Goal: Ask a question

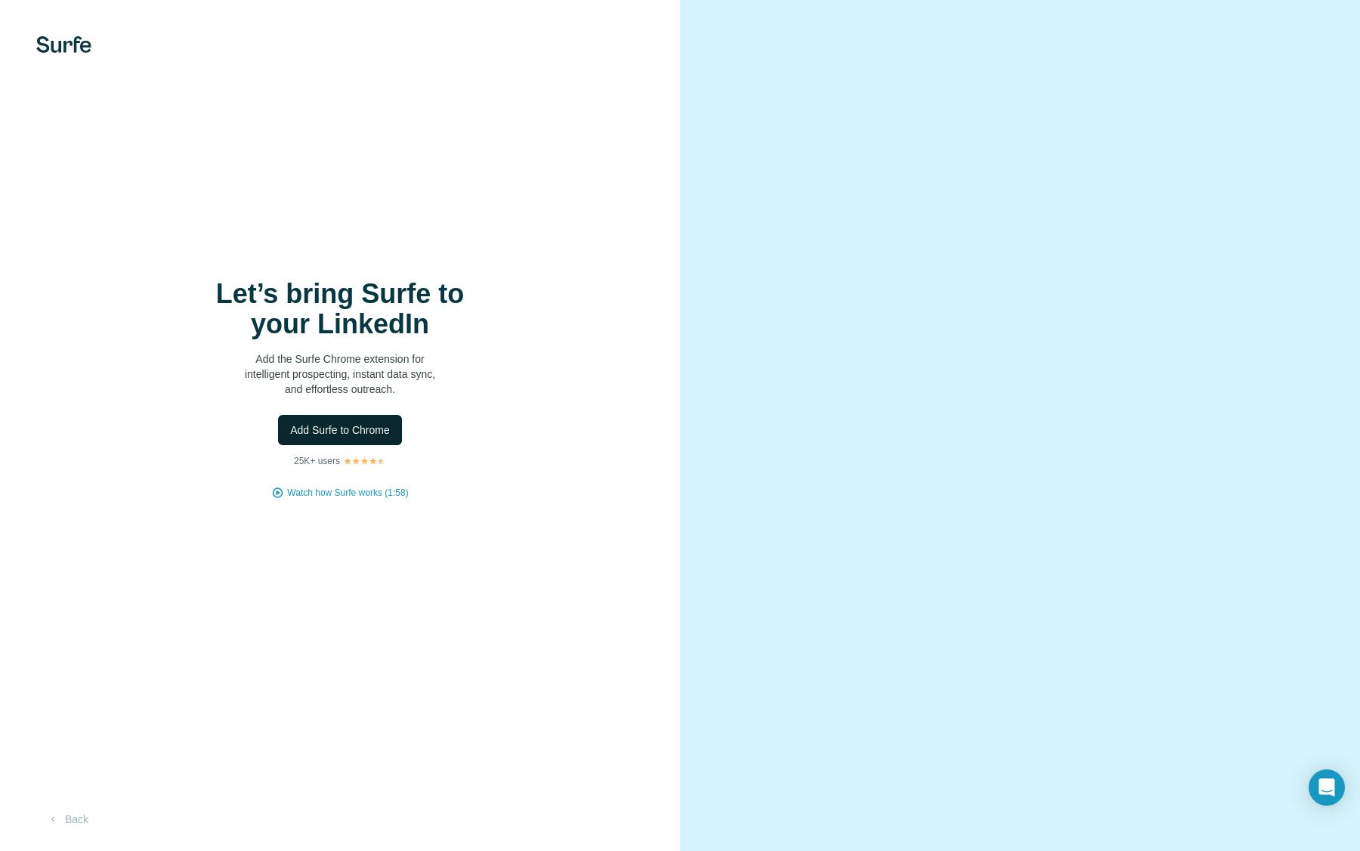
click at [377, 431] on span "Add Surfe to Chrome" at bounding box center [340, 429] width 100 height 15
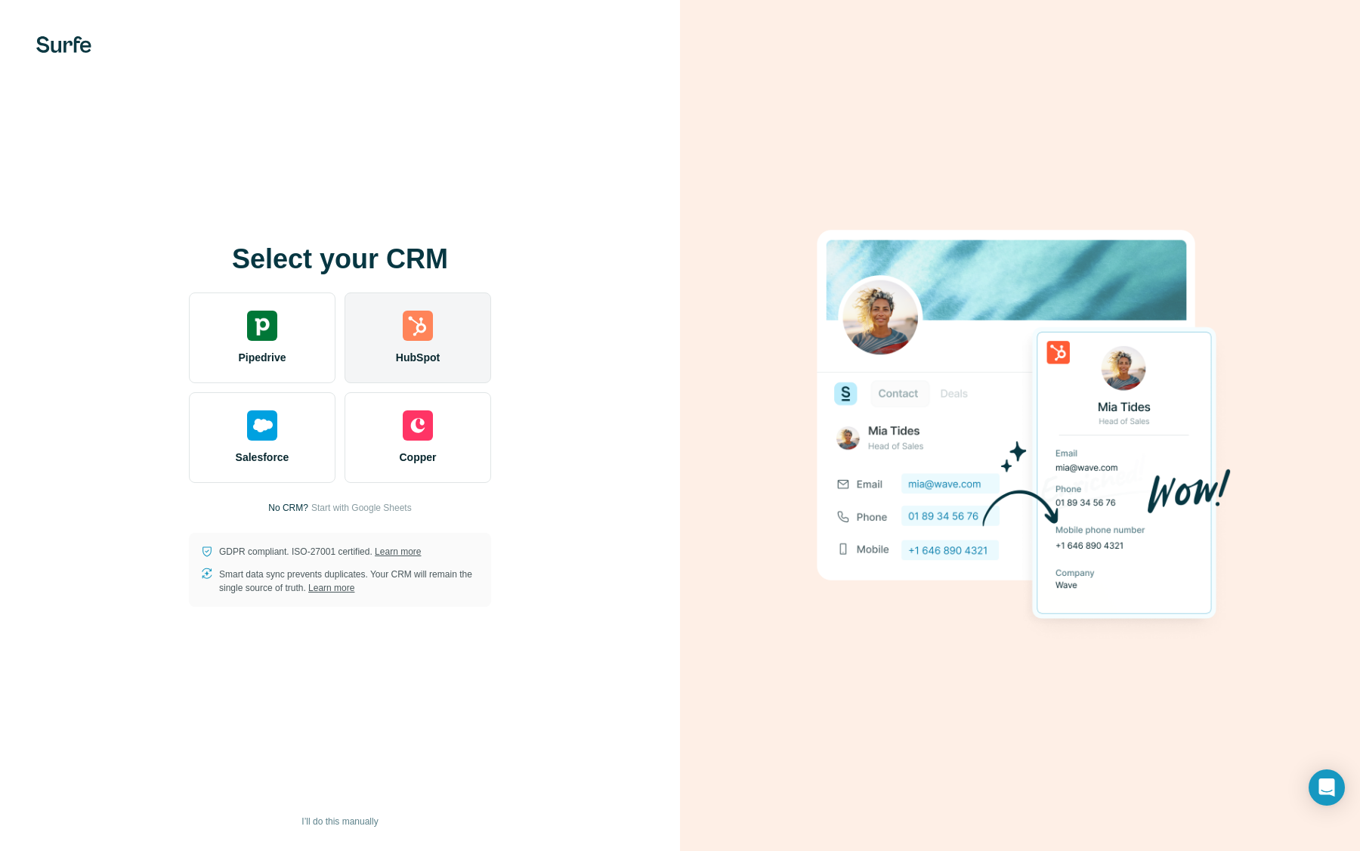
click at [419, 338] on img at bounding box center [418, 326] width 30 height 30
click at [441, 344] on div "HubSpot" at bounding box center [418, 337] width 147 height 91
click at [382, 323] on div "HubSpot" at bounding box center [418, 337] width 147 height 91
click at [423, 371] on div "HubSpot" at bounding box center [418, 337] width 147 height 91
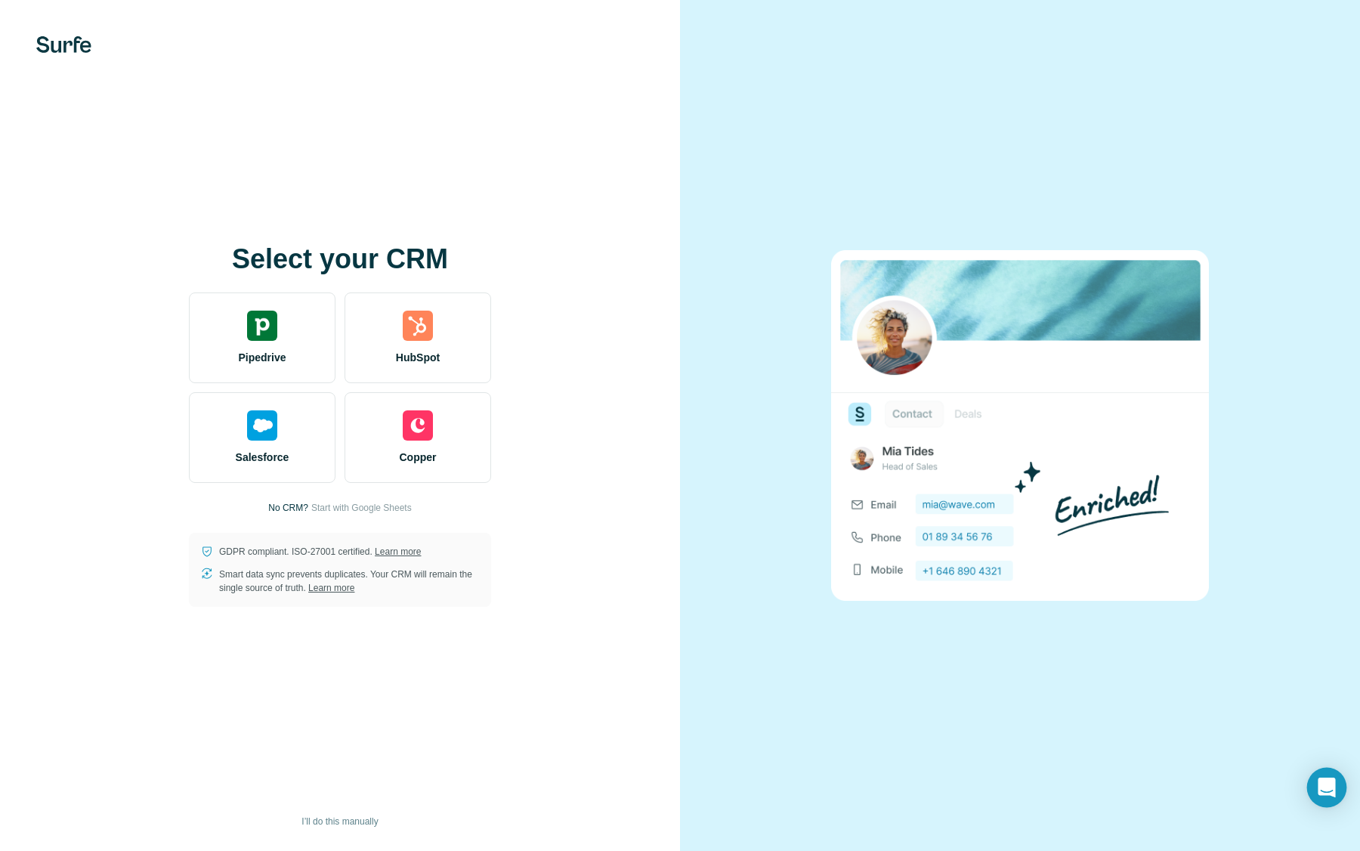
click at [1326, 789] on icon "Open Intercom Messenger" at bounding box center [1326, 788] width 17 height 20
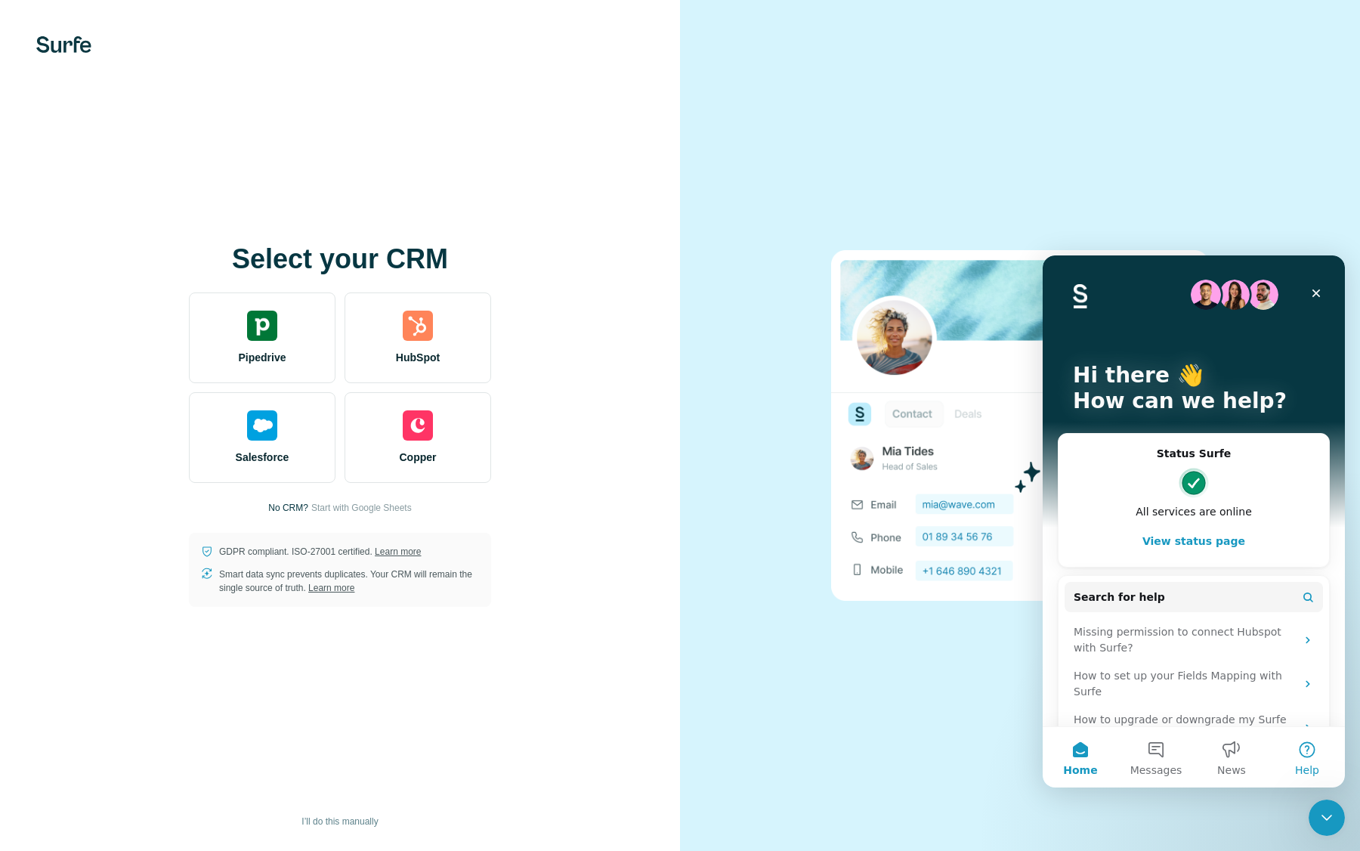
click at [1305, 747] on button "Help" at bounding box center [1308, 757] width 76 height 60
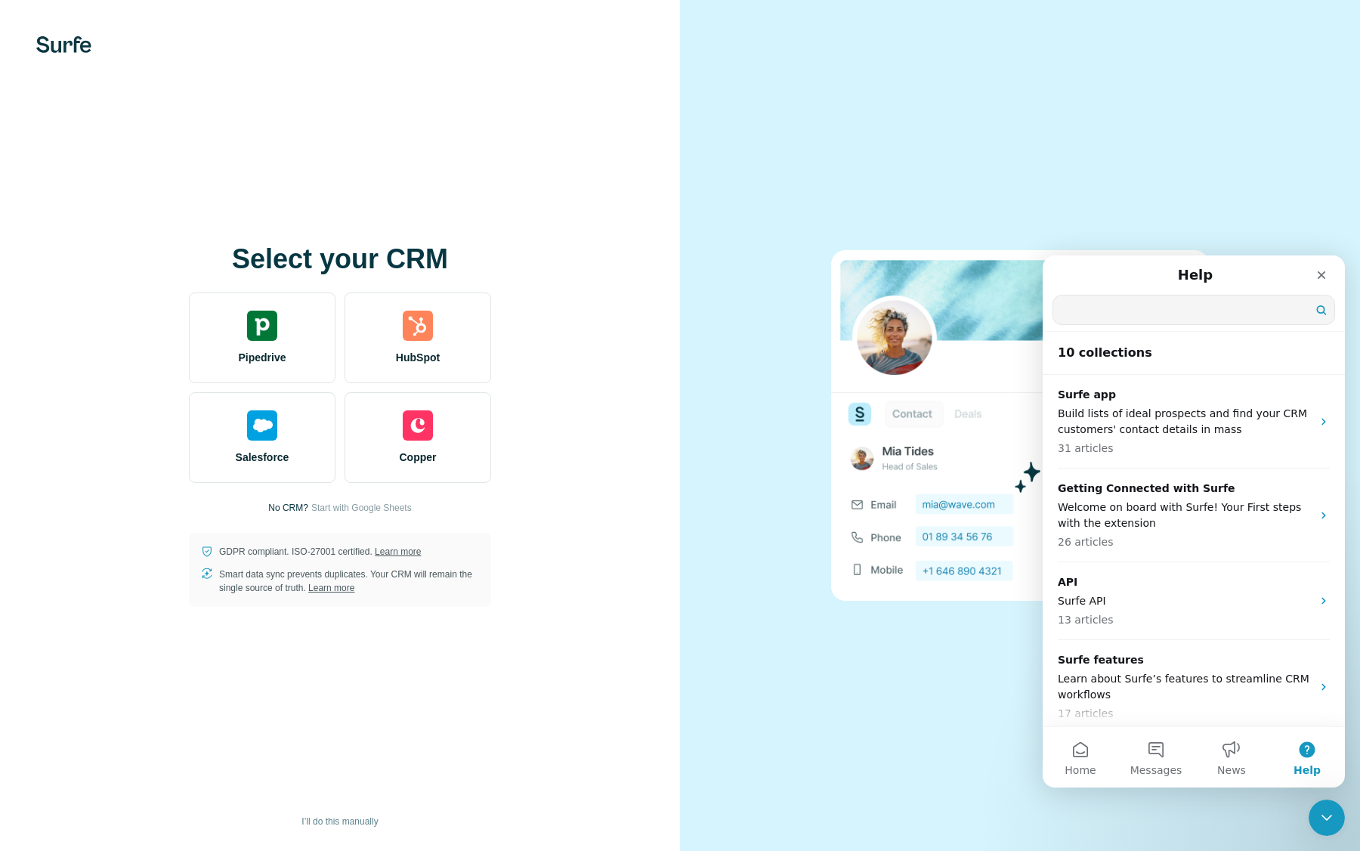
click at [1180, 309] on input "Search for help" at bounding box center [1193, 309] width 281 height 29
type input "*******"
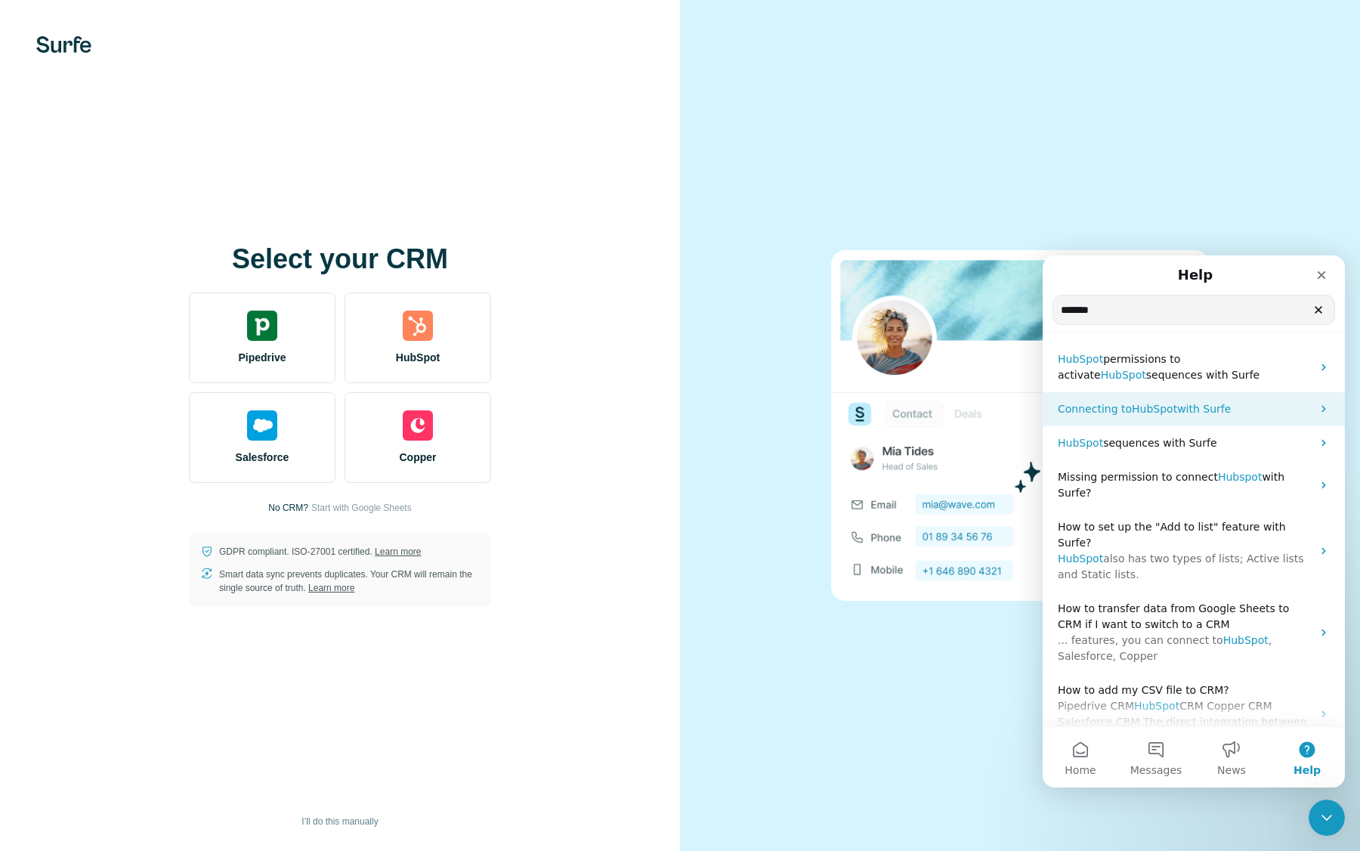
click at [1240, 407] on p "Connecting to HubSpot with Surfe" at bounding box center [1185, 409] width 254 height 16
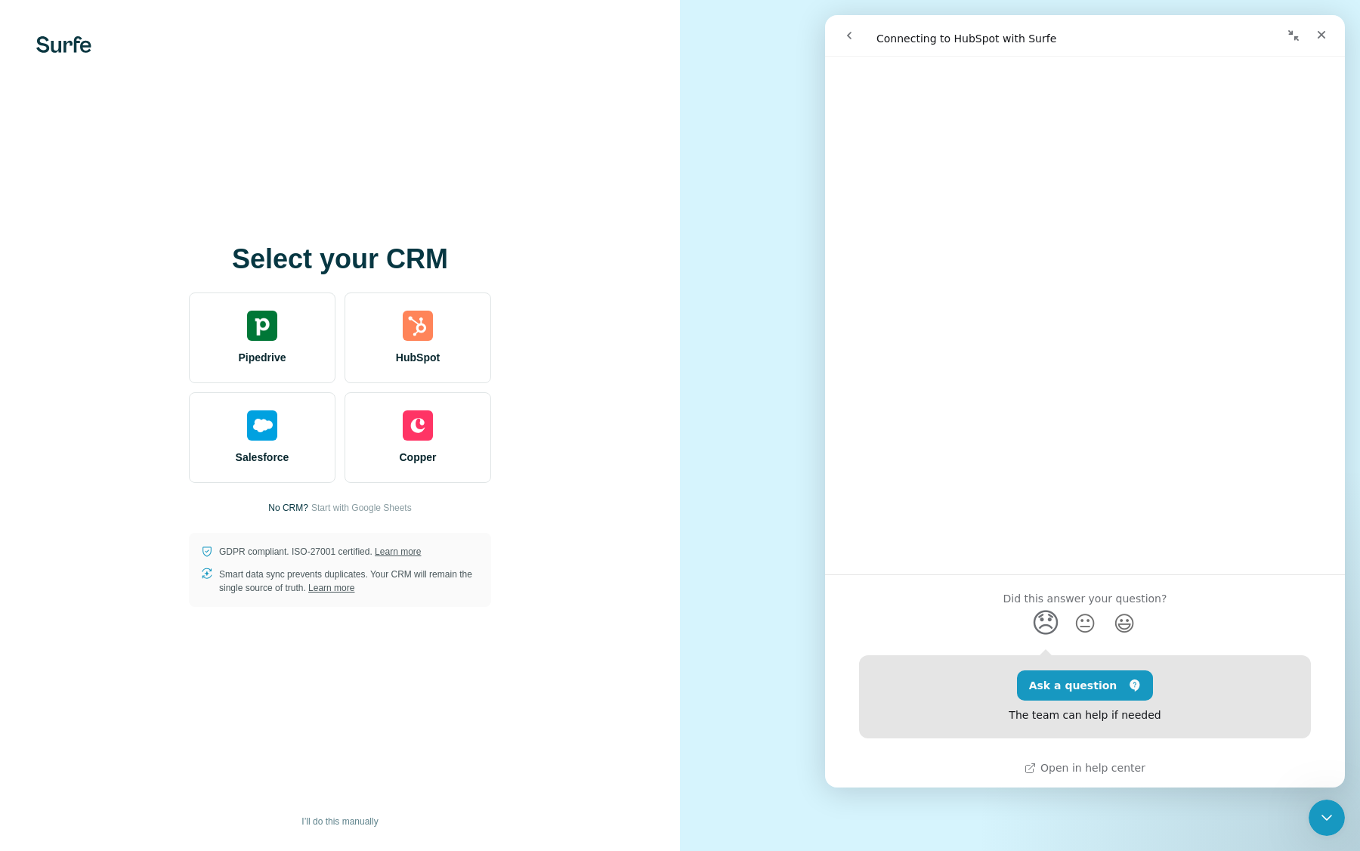
scroll to position [725, 0]
click at [1081, 680] on button "Ask a question" at bounding box center [1085, 682] width 137 height 30
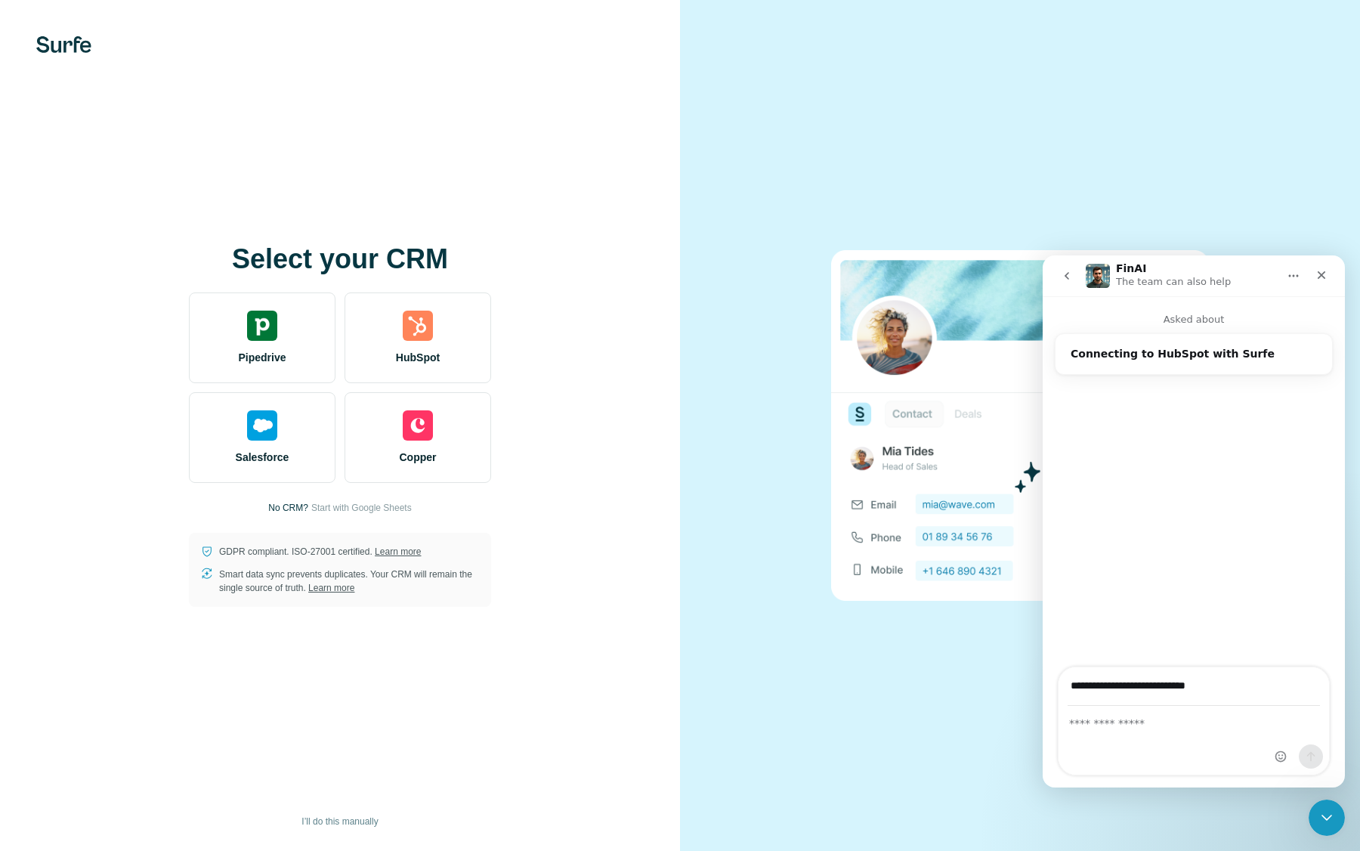
type input "**********"
click at [1100, 730] on textarea "Ask a question…" at bounding box center [1194, 720] width 271 height 26
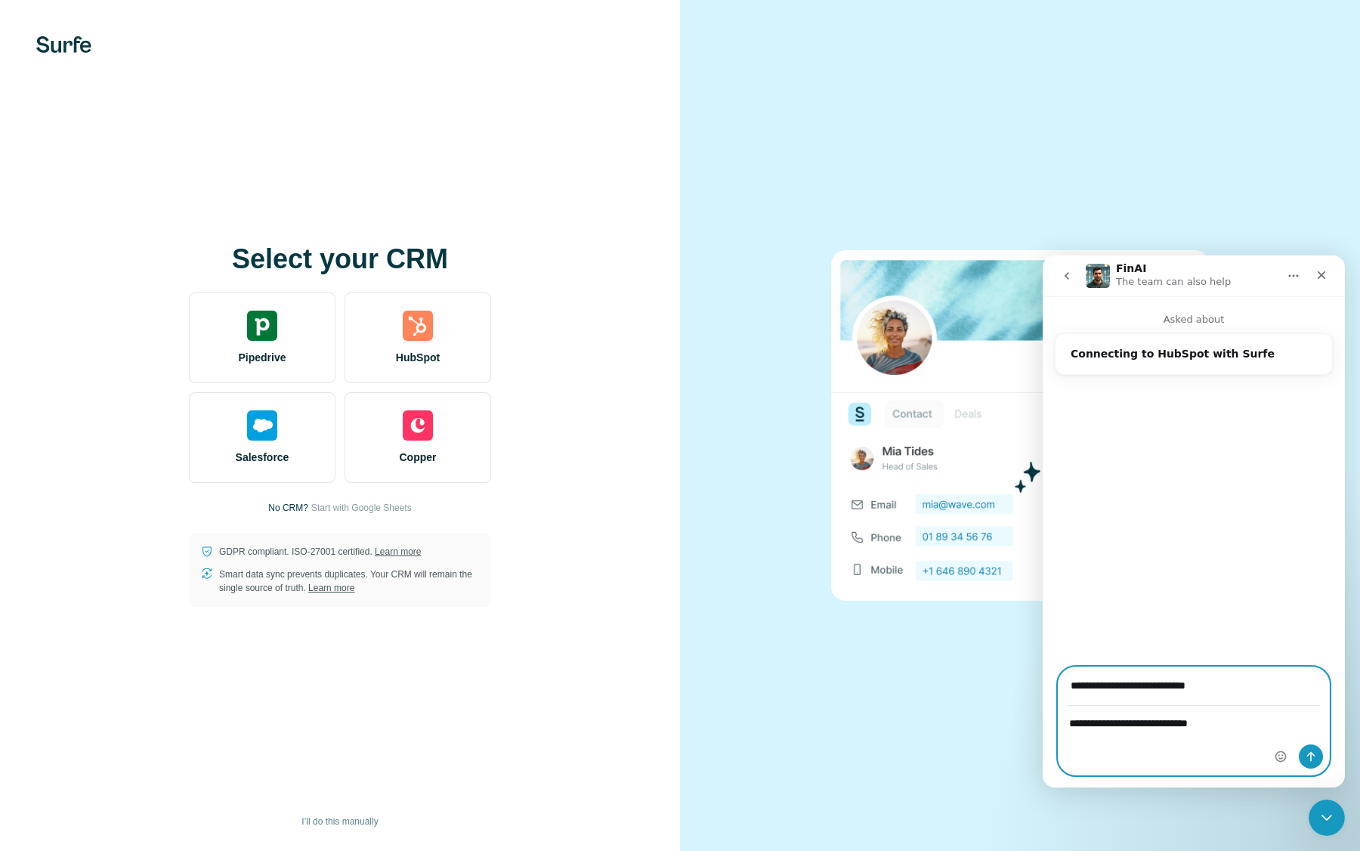
type textarea "**********"
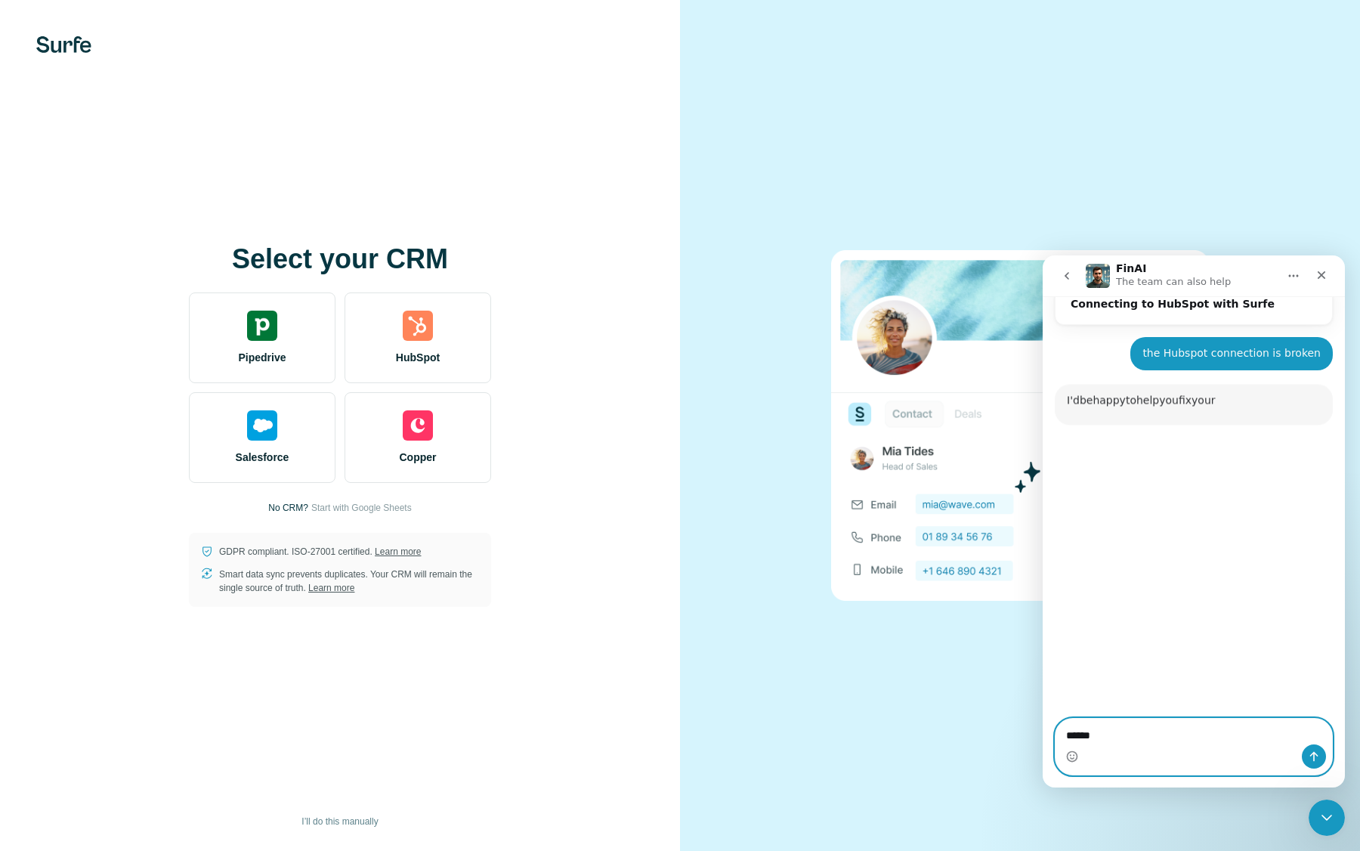
scroll to position [79, 0]
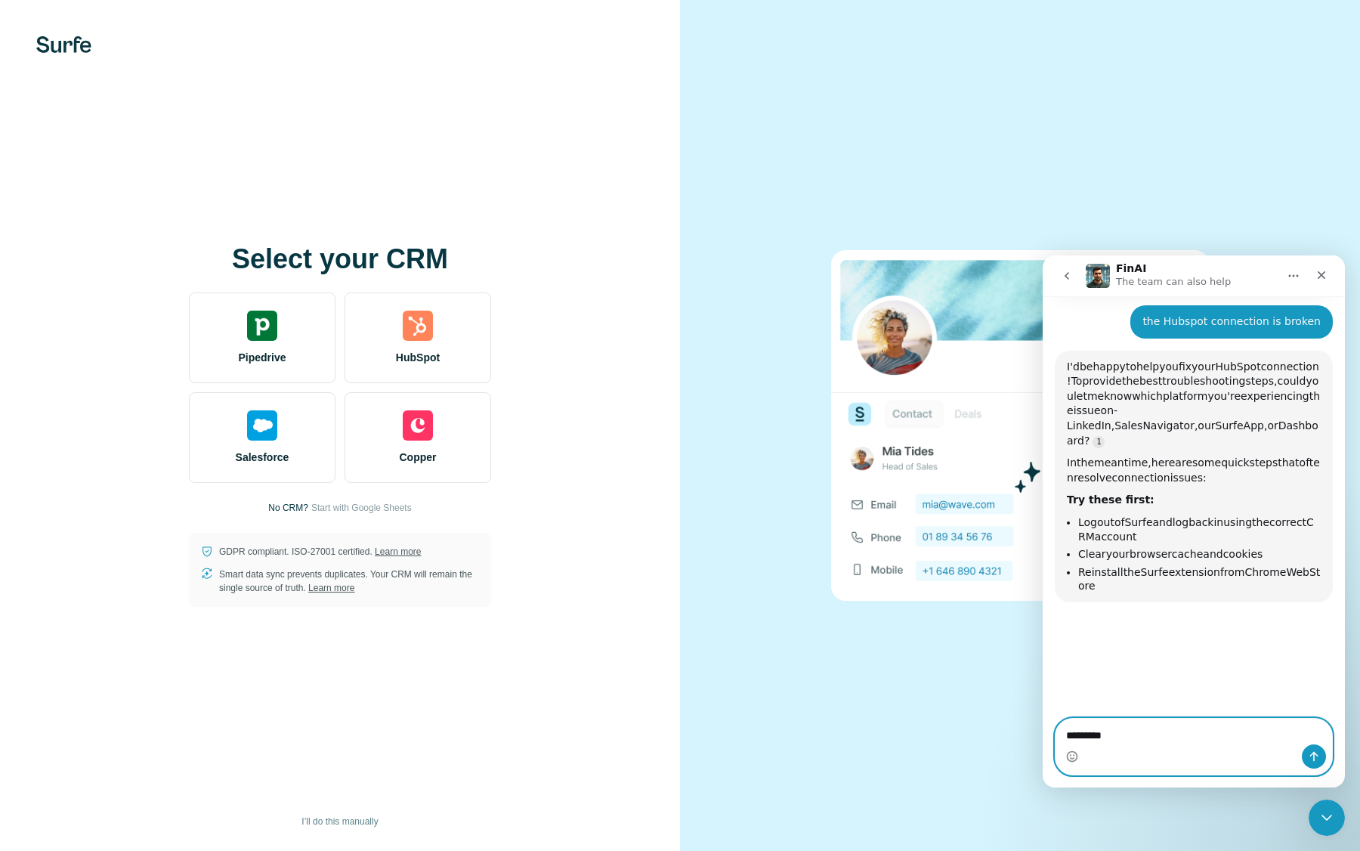
paste textarea "**********"
type textarea "**********"
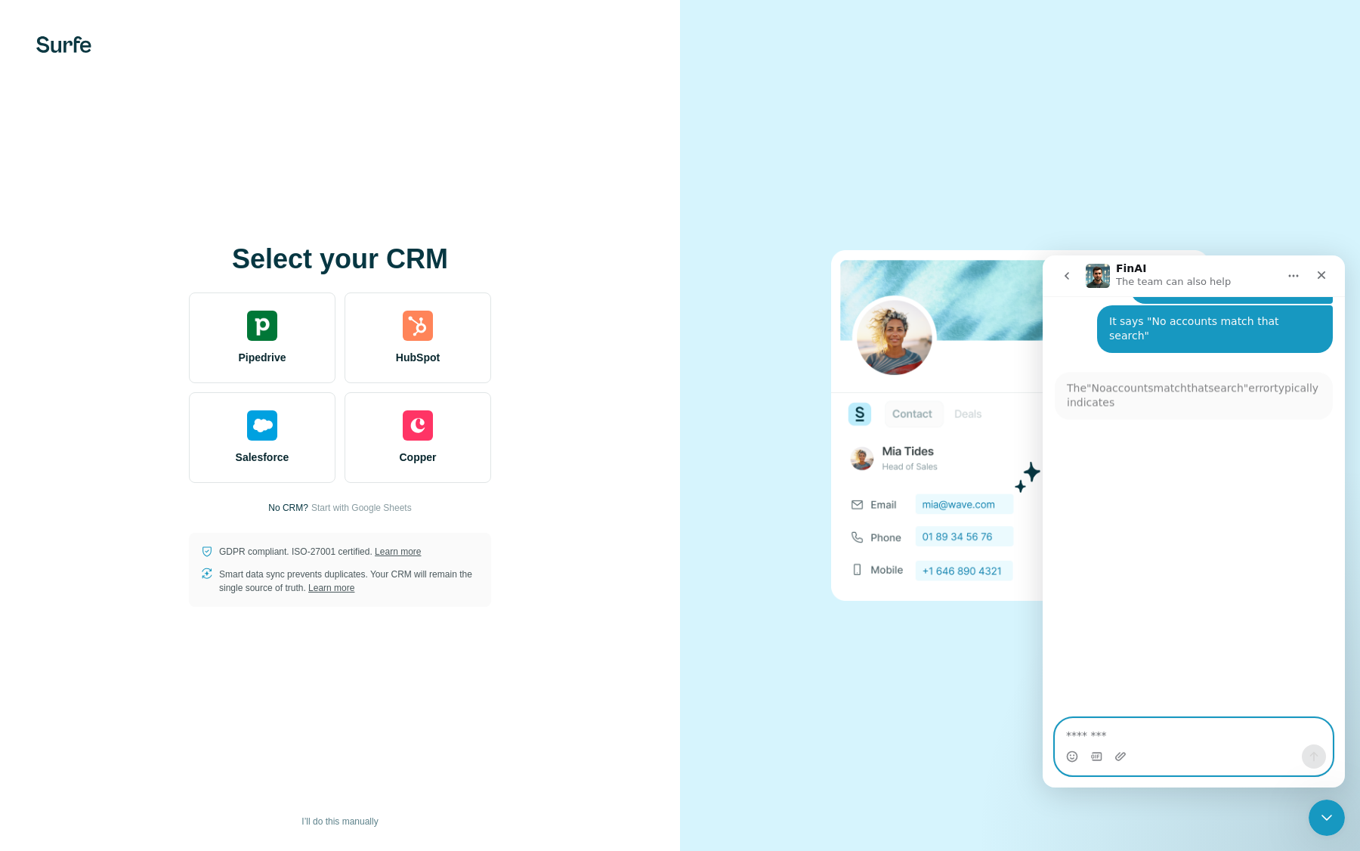
scroll to position [113, 0]
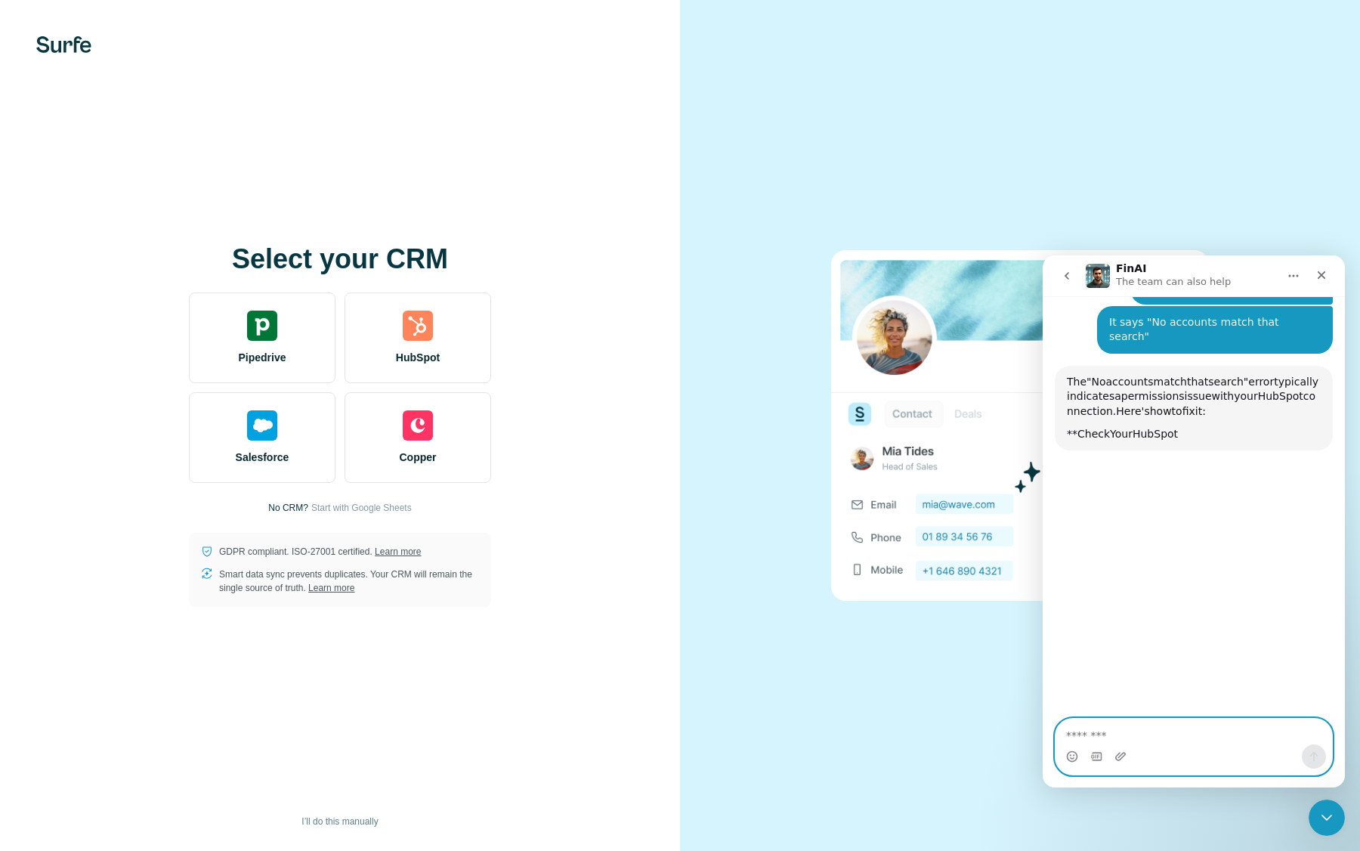
click at [1143, 736] on textarea "Message…" at bounding box center [1194, 732] width 277 height 26
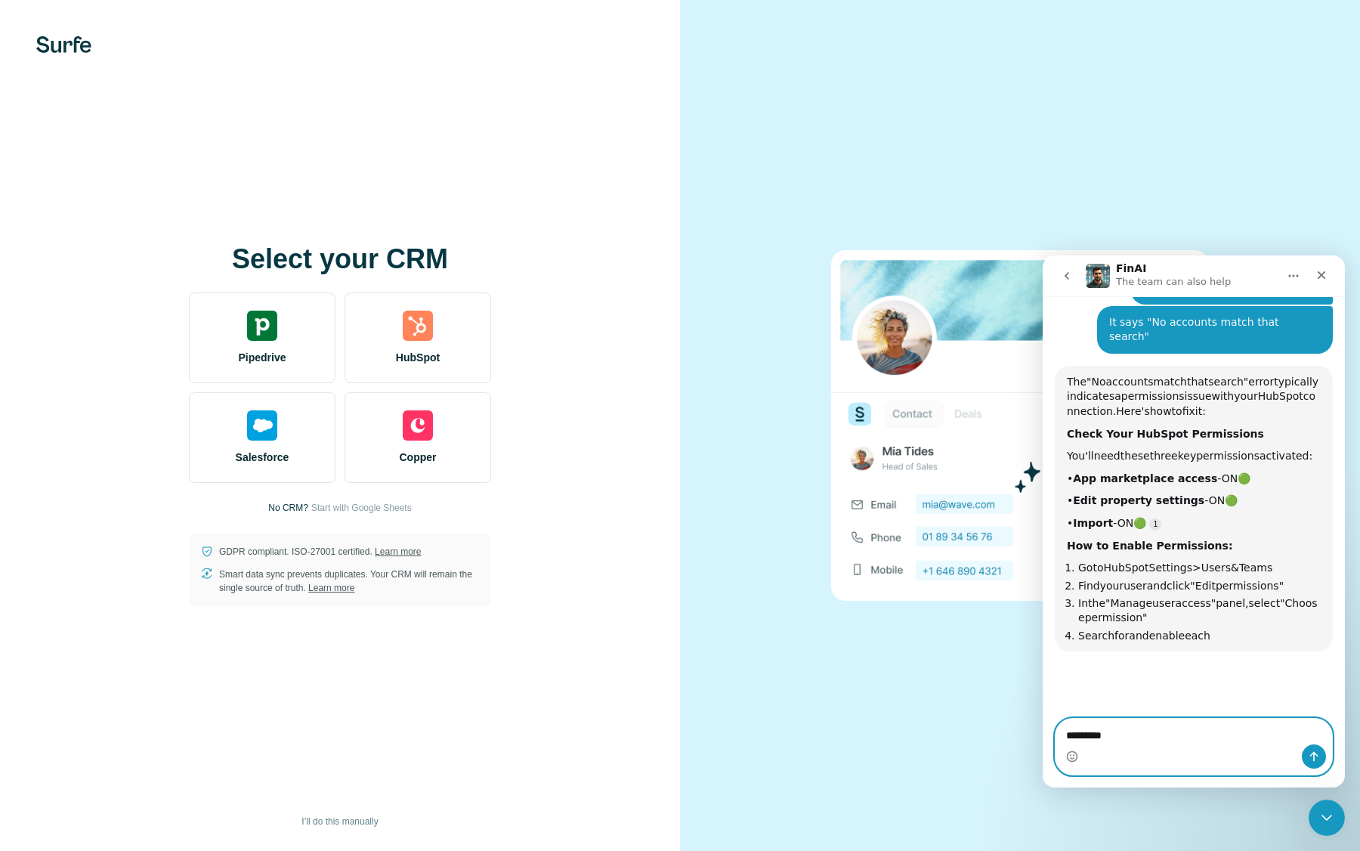
type textarea "**********"
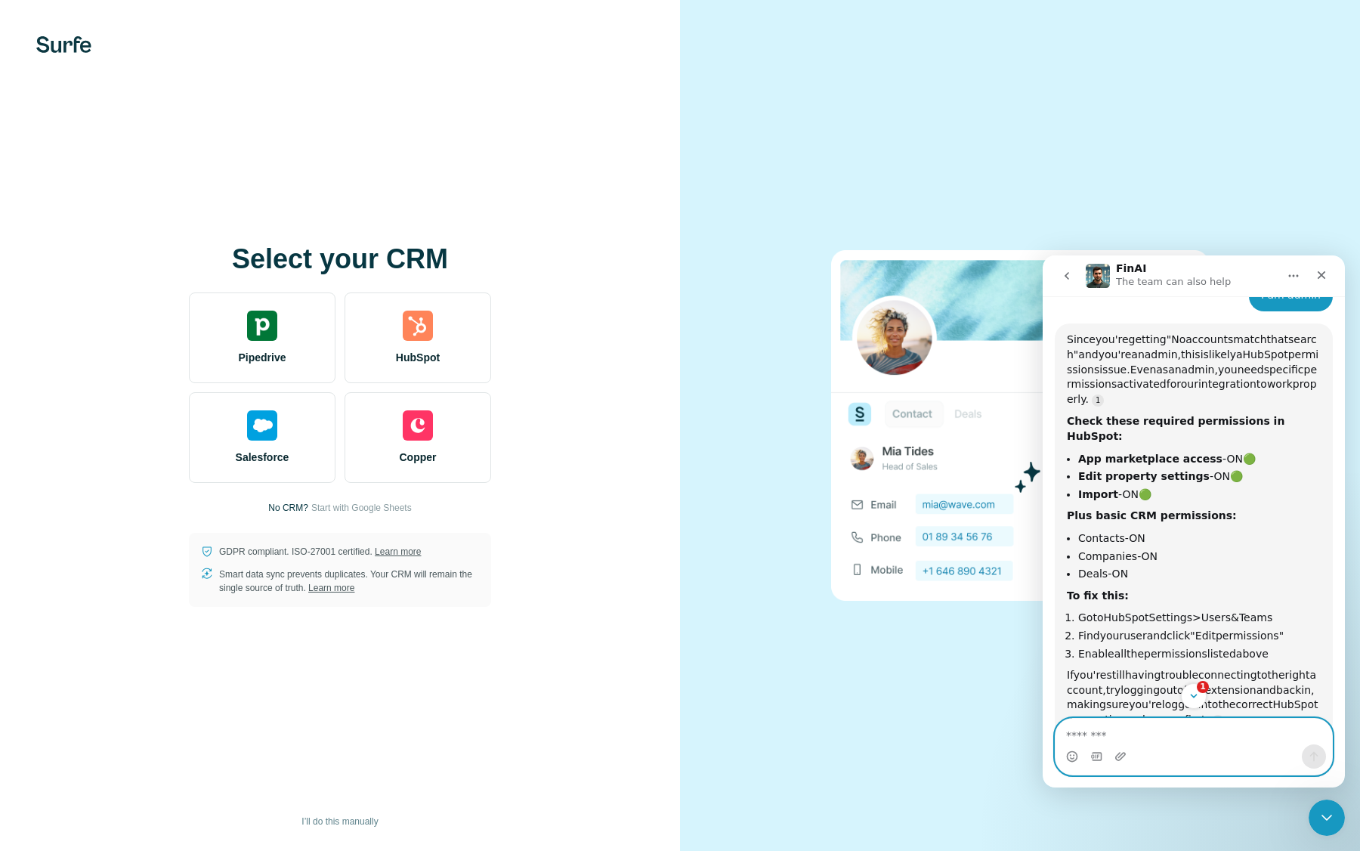
scroll to position [196, 0]
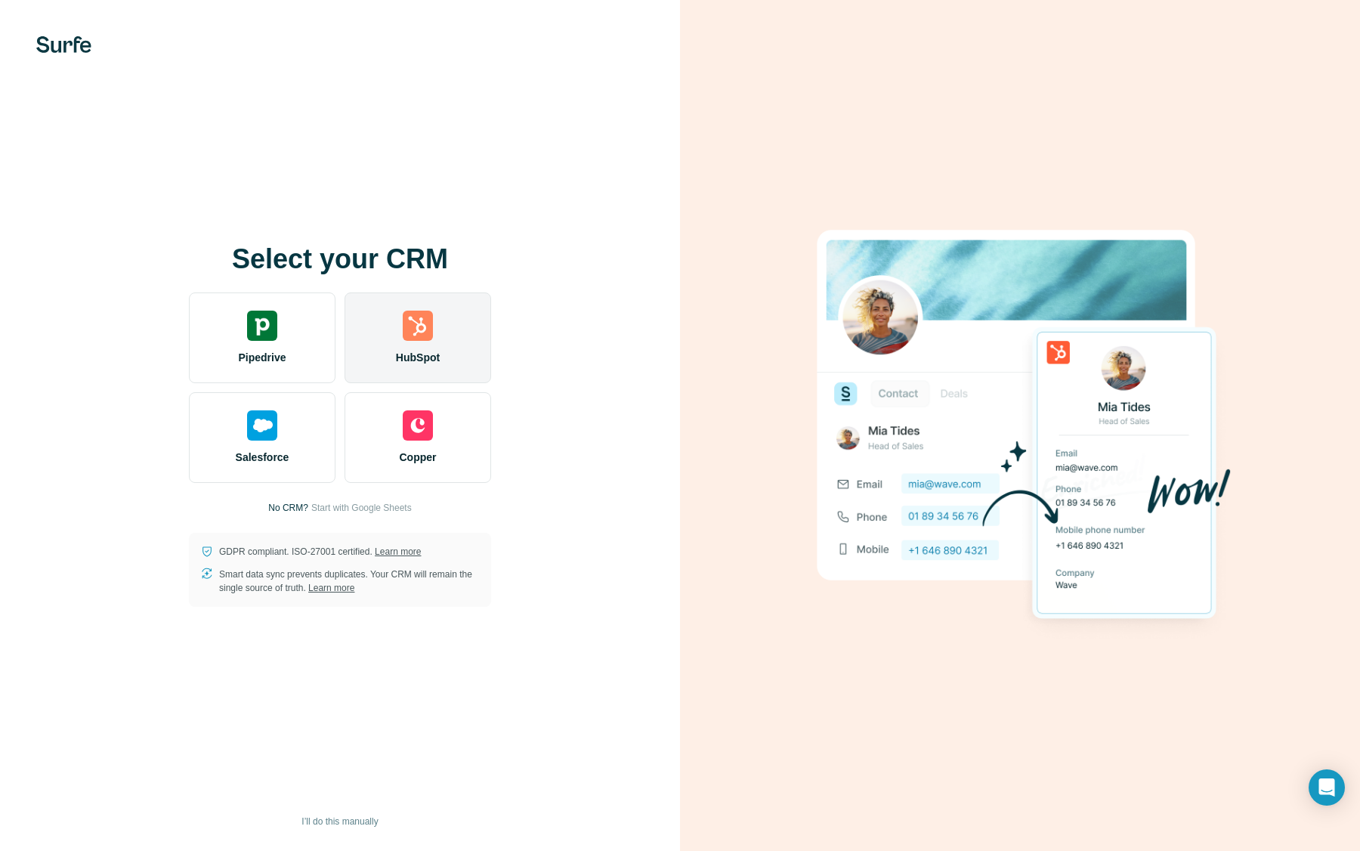
click at [440, 364] on span "HubSpot" at bounding box center [418, 357] width 44 height 15
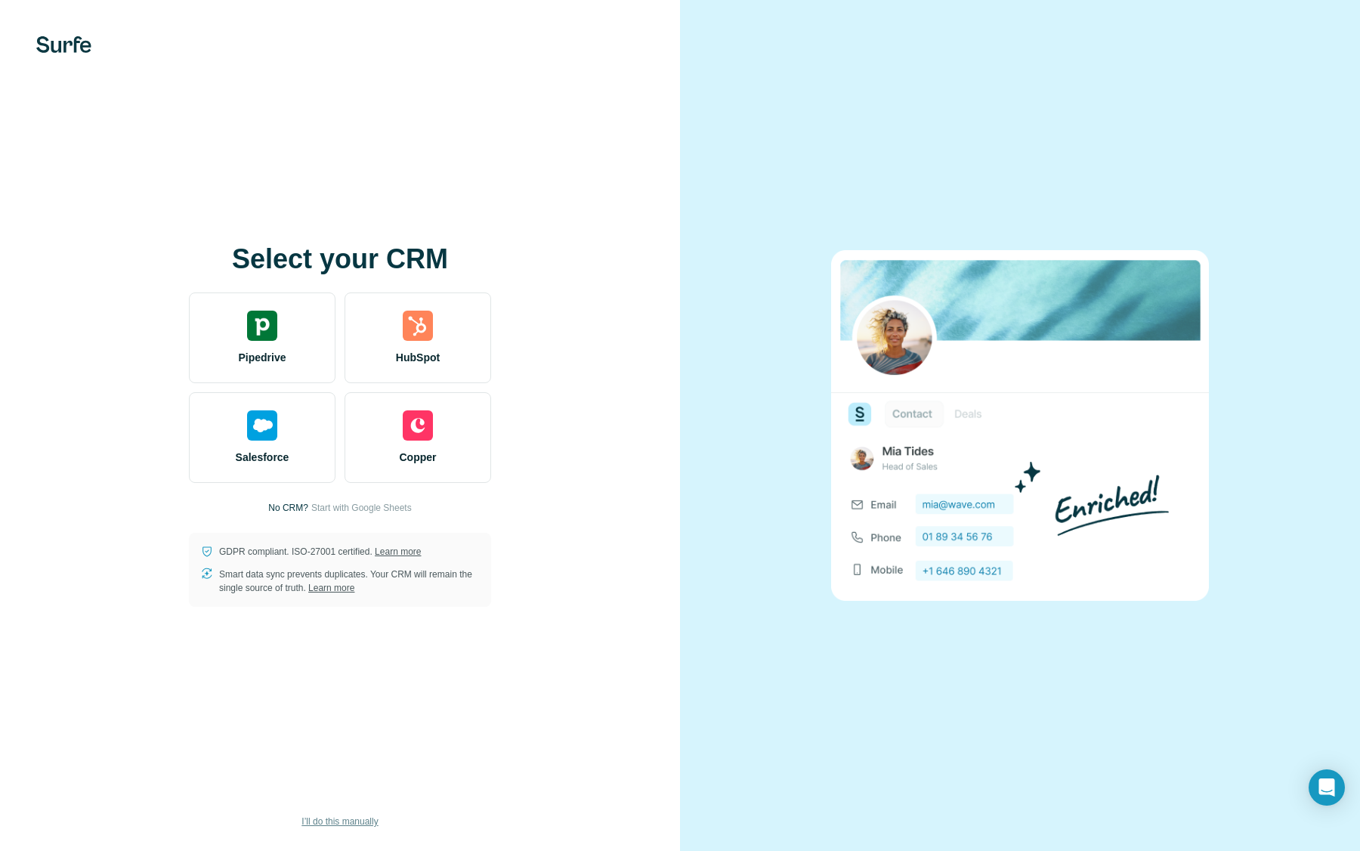
click at [320, 828] on span "I’ll do this manually" at bounding box center [340, 822] width 76 height 14
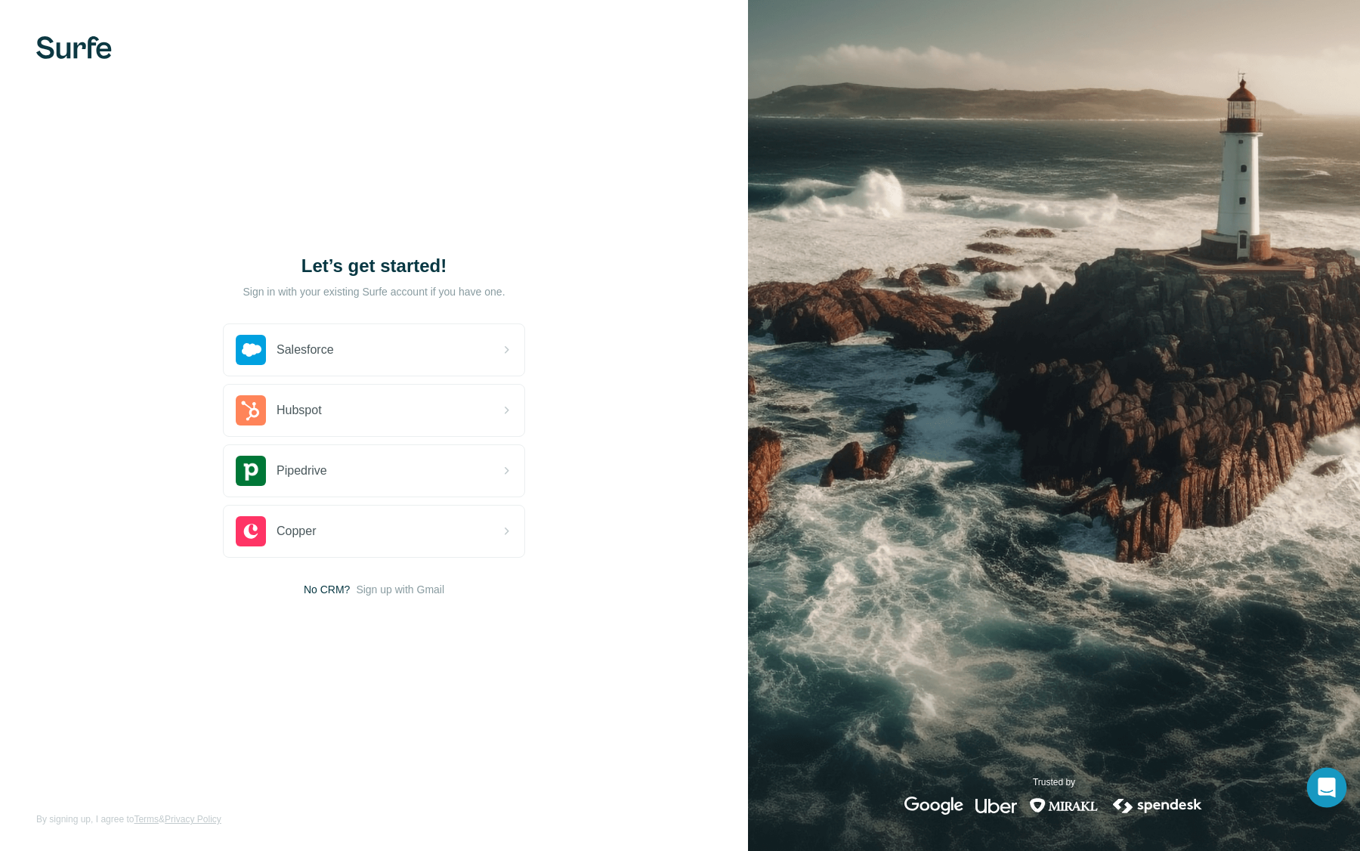
click at [1329, 778] on div "Open Intercom Messenger" at bounding box center [1327, 788] width 40 height 40
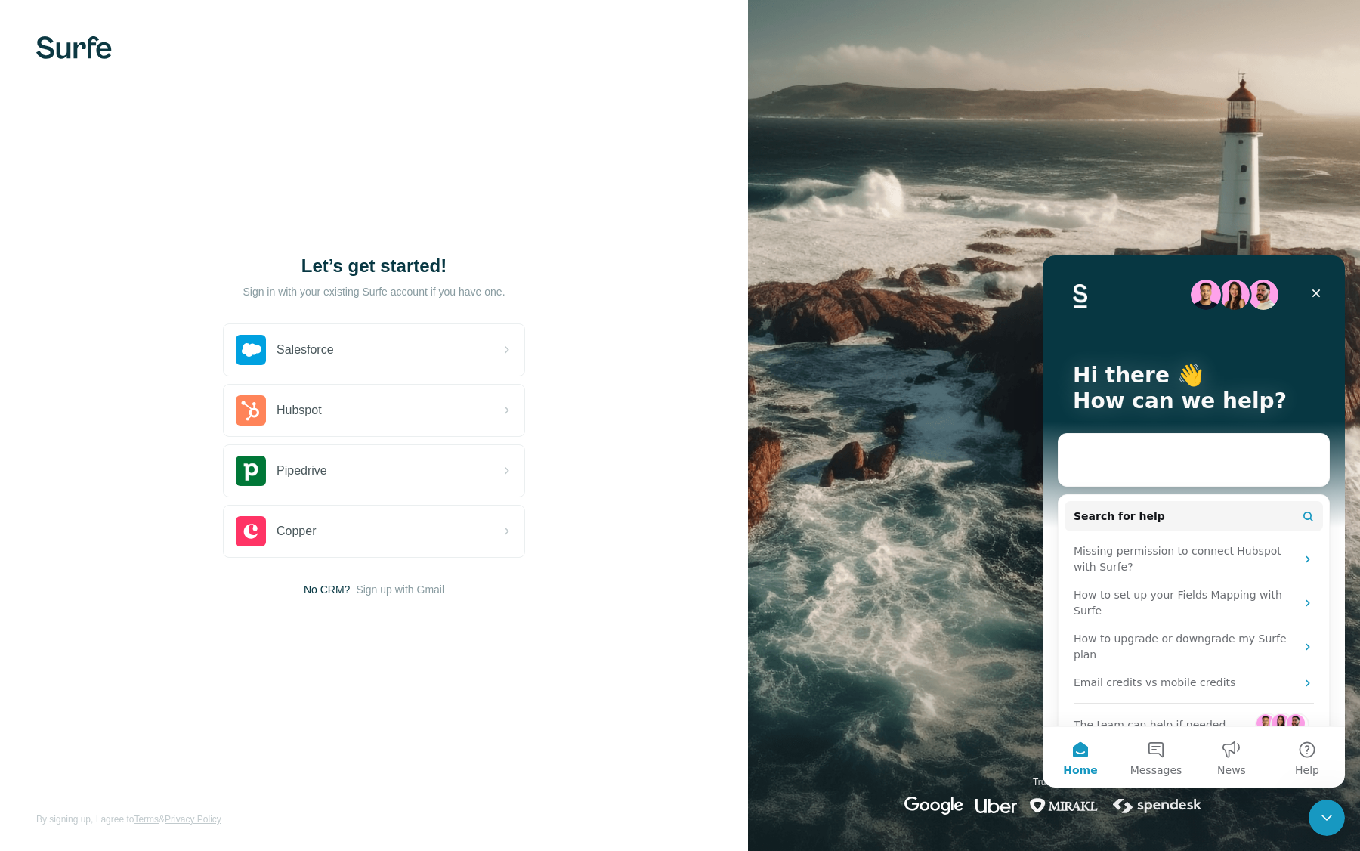
click at [1122, 463] on div "Intercom messenger" at bounding box center [1194, 461] width 271 height 54
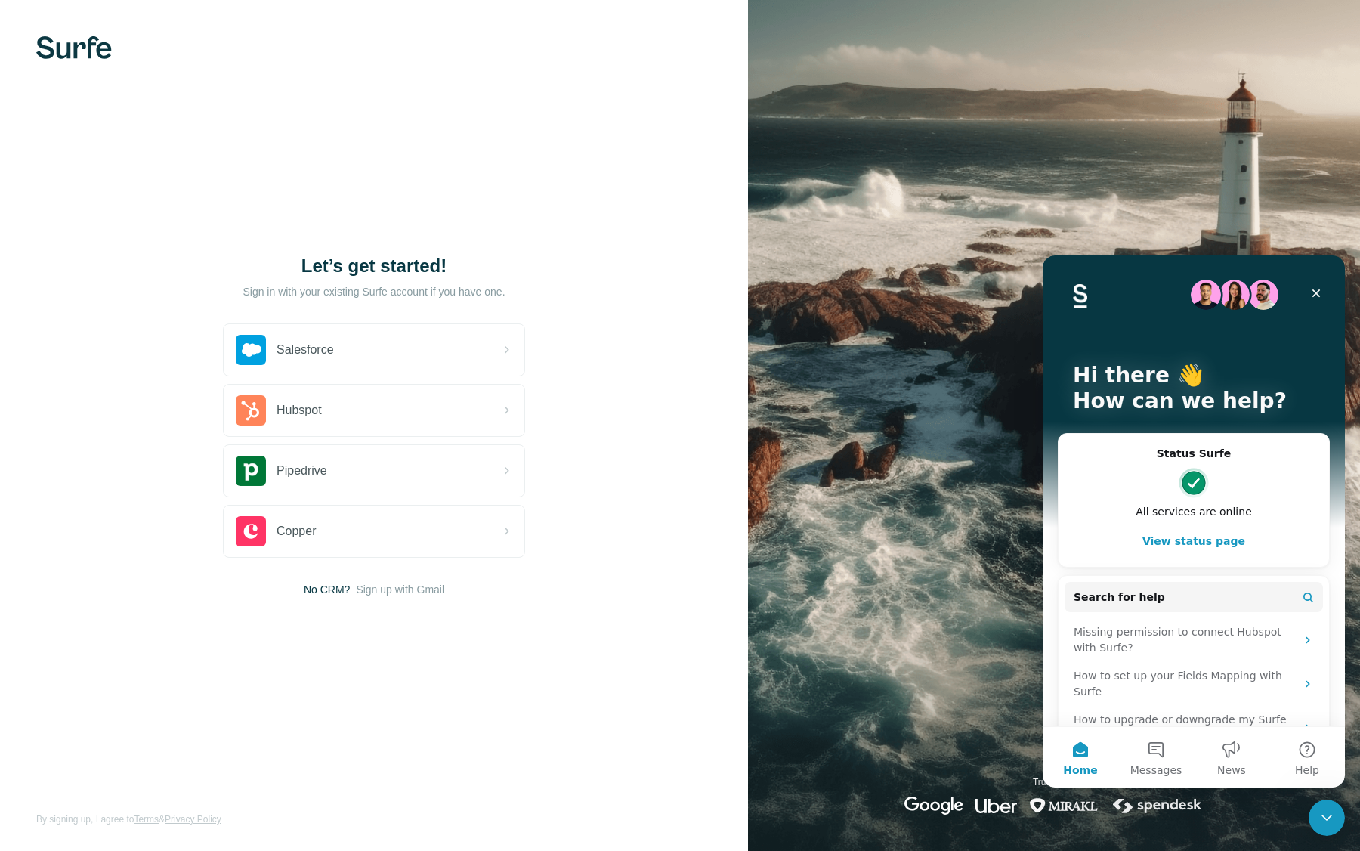
drag, startPoint x: 1184, startPoint y: 544, endPoint x: 1174, endPoint y: 485, distance: 59.8
click at [1174, 485] on div "Status Surfe All services are online View status page" at bounding box center [1194, 501] width 240 height 110
click at [1186, 490] on img "Intercom messenger" at bounding box center [1194, 483] width 30 height 30
click at [1194, 464] on div "Status Surfe All services are online View status page" at bounding box center [1194, 501] width 240 height 110
click at [1185, 599] on button "Search for help" at bounding box center [1194, 597] width 258 height 30
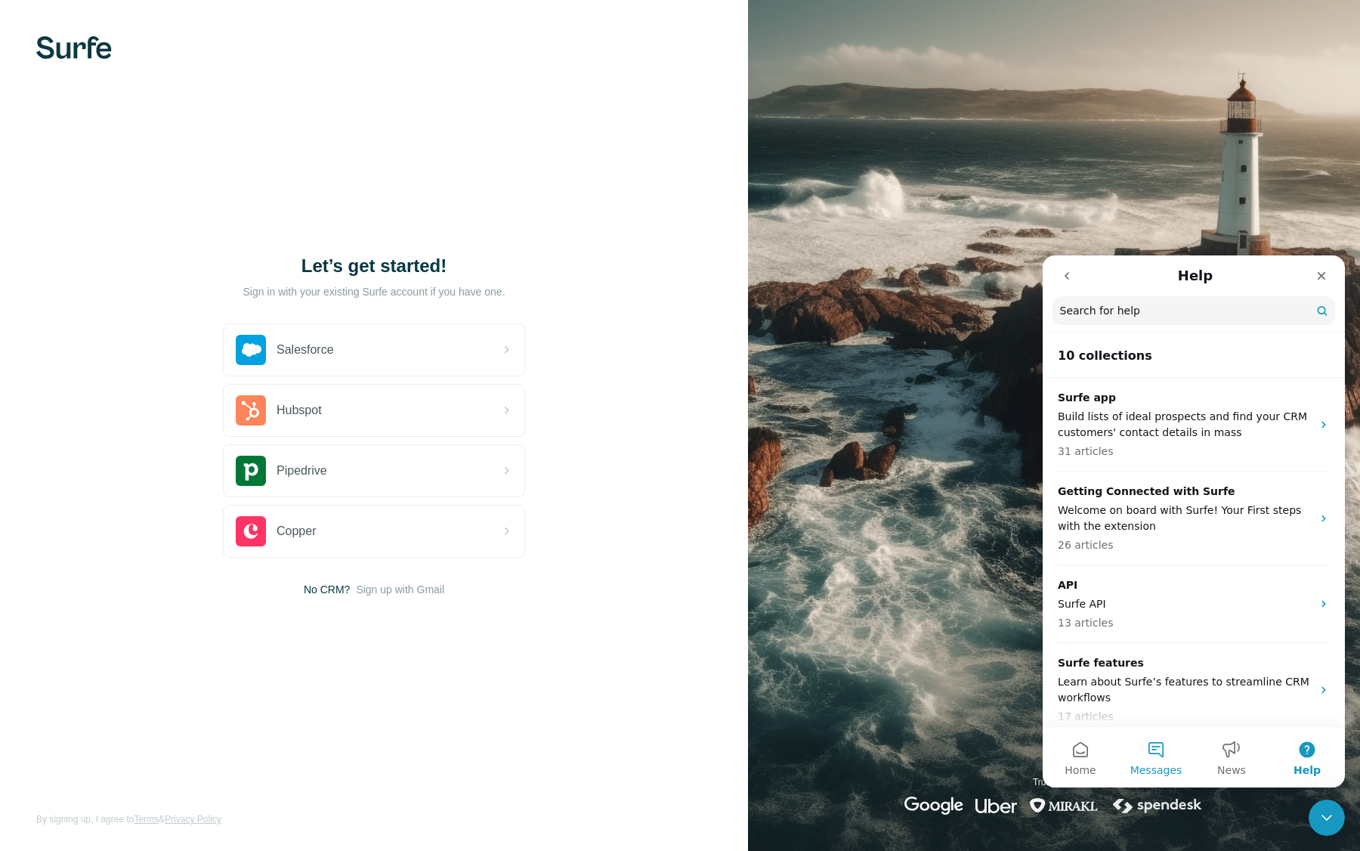
click at [1154, 744] on button "Messages" at bounding box center [1156, 757] width 76 height 60
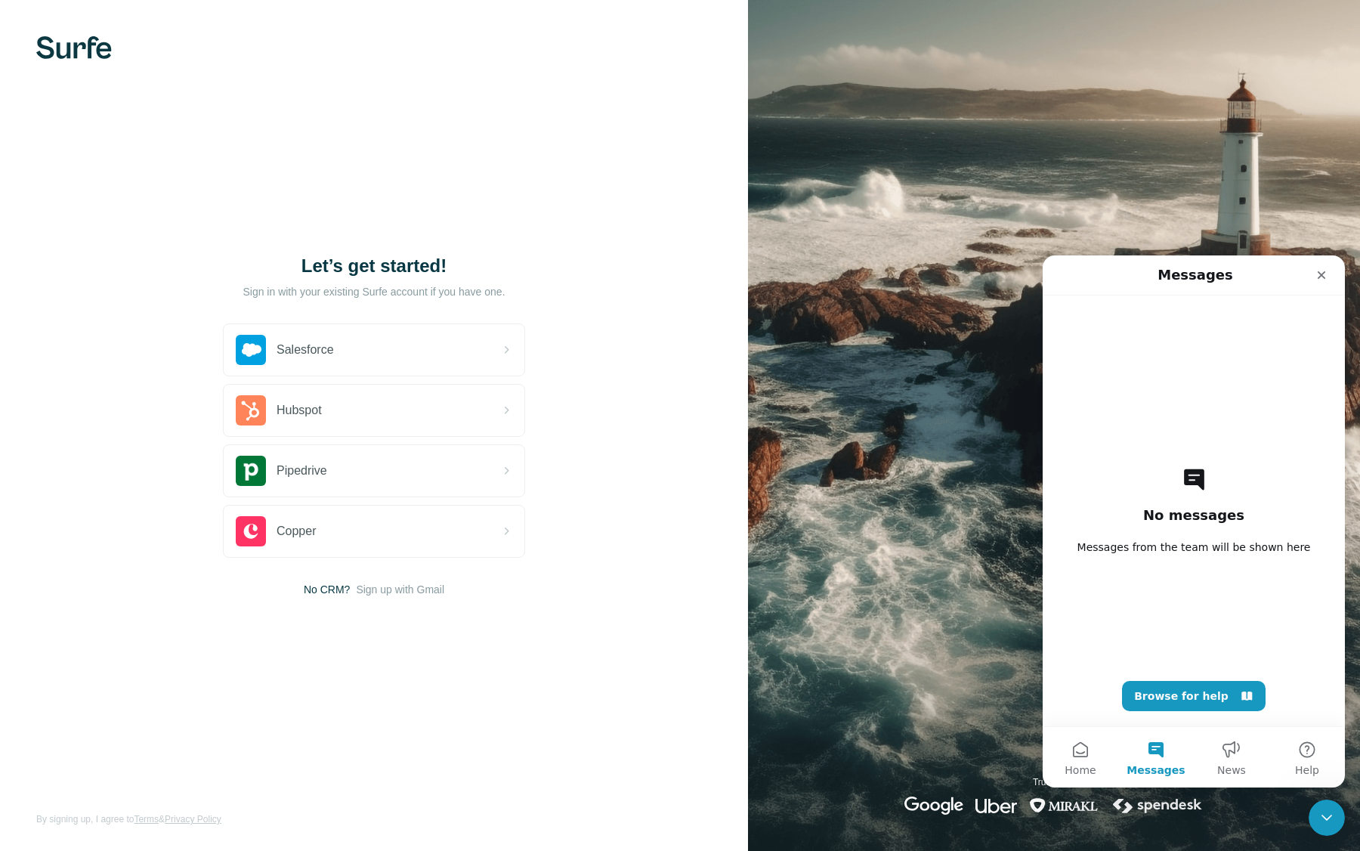
click at [1170, 487] on div "No messages Messages from the team will be shown here Browse for help" at bounding box center [1193, 510] width 249 height 431
click at [1182, 697] on button "Browse for help" at bounding box center [1194, 696] width 144 height 30
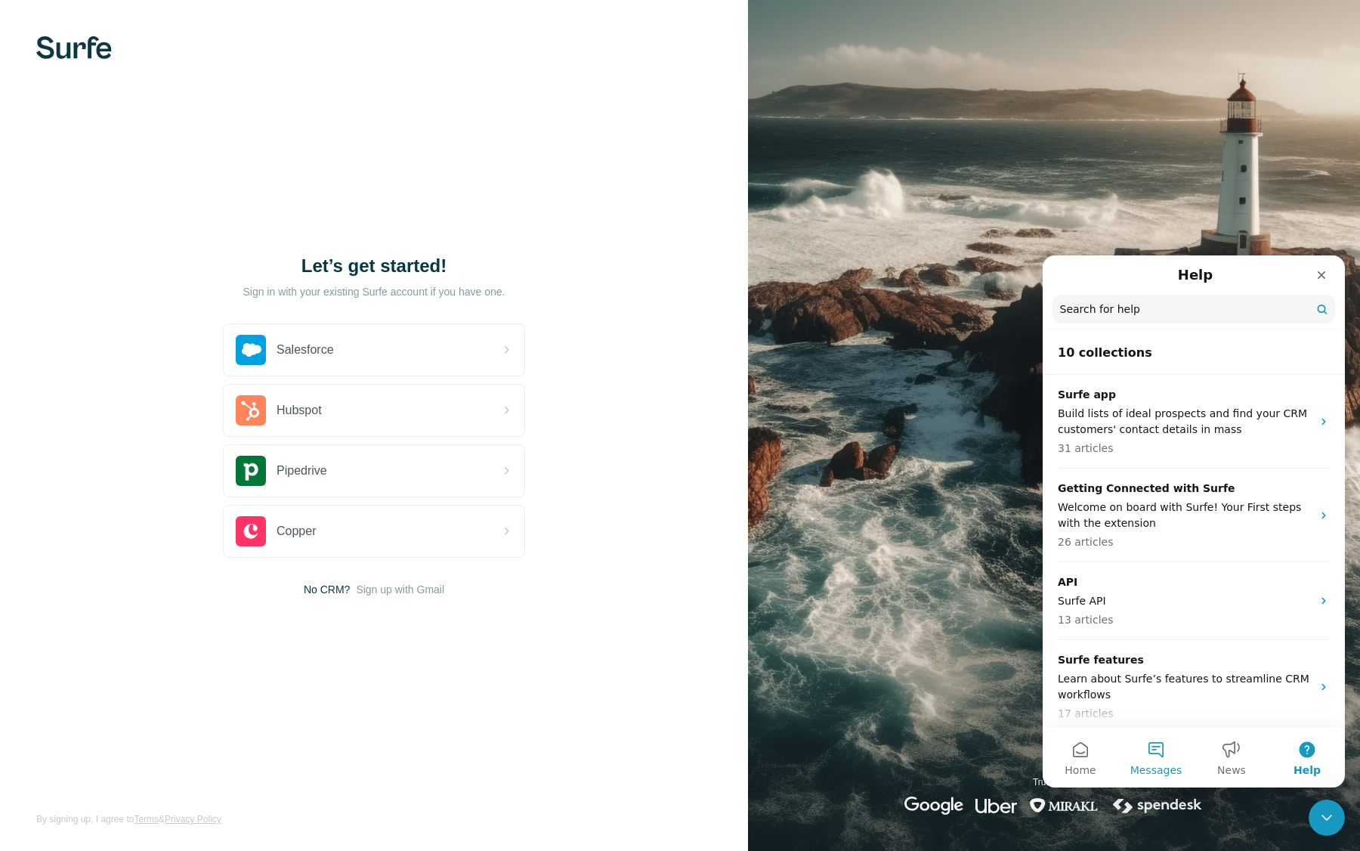
click at [1162, 755] on button "Messages" at bounding box center [1156, 757] width 76 height 60
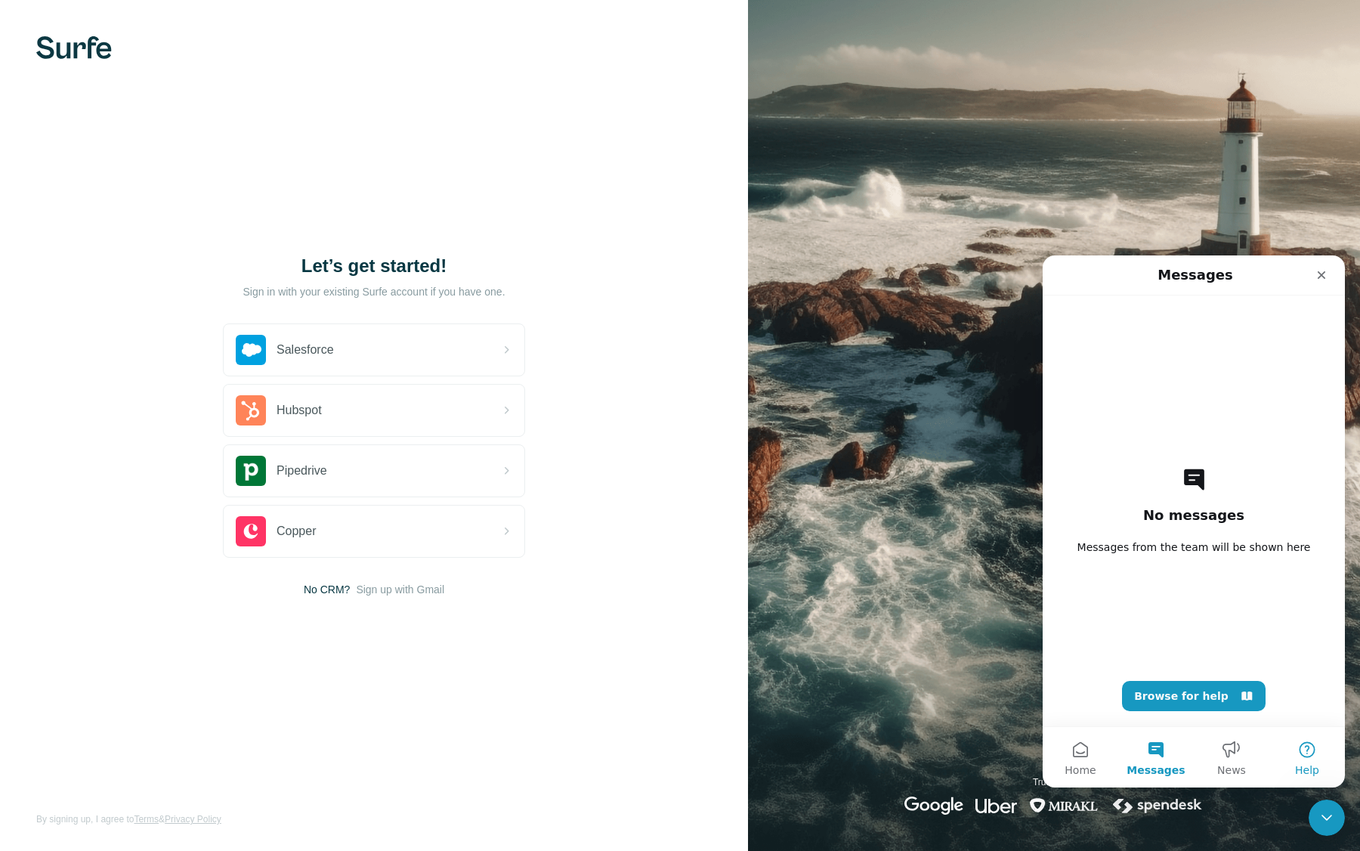
click at [1290, 750] on button "Help" at bounding box center [1308, 757] width 76 height 60
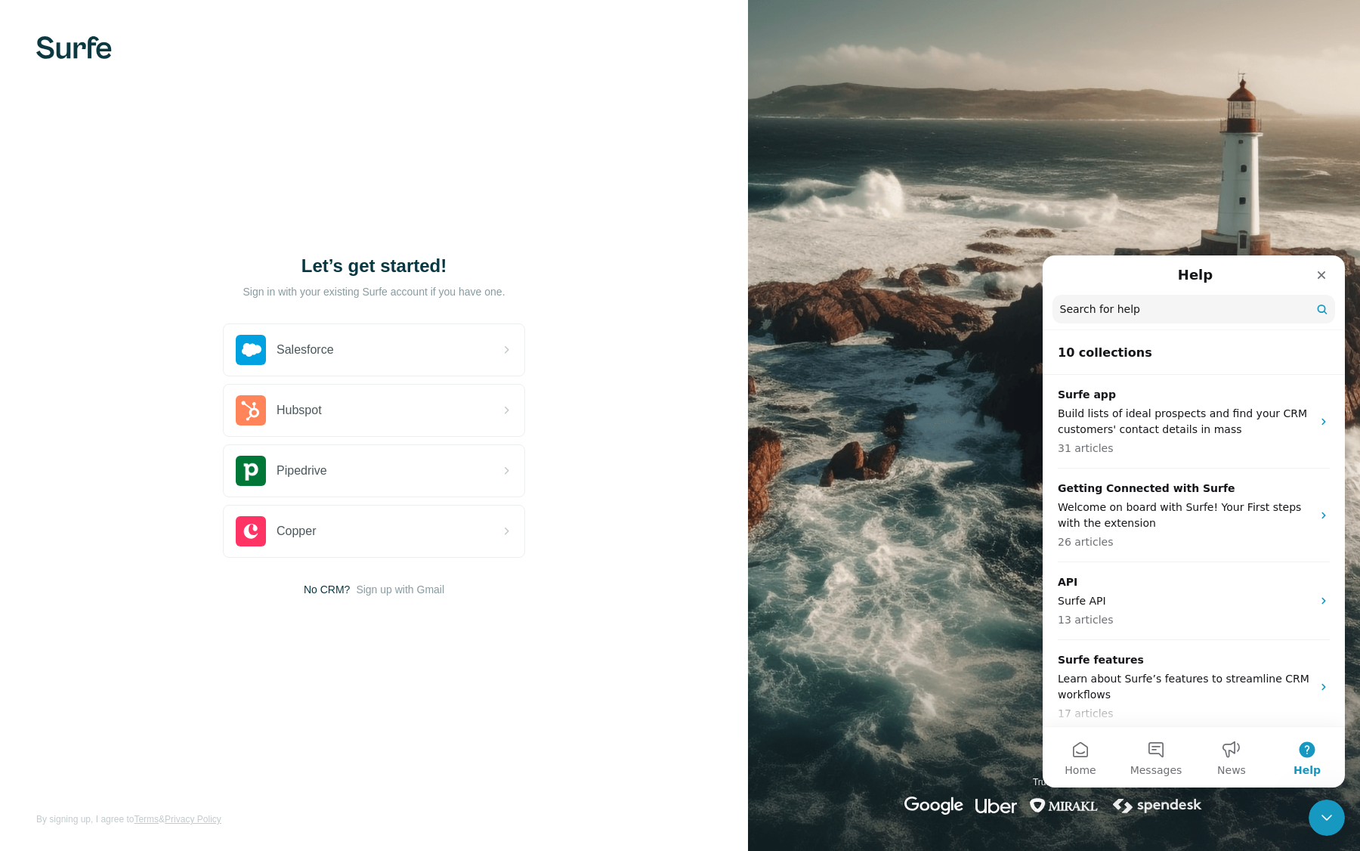
click at [1122, 303] on input "Search for help" at bounding box center [1194, 309] width 283 height 29
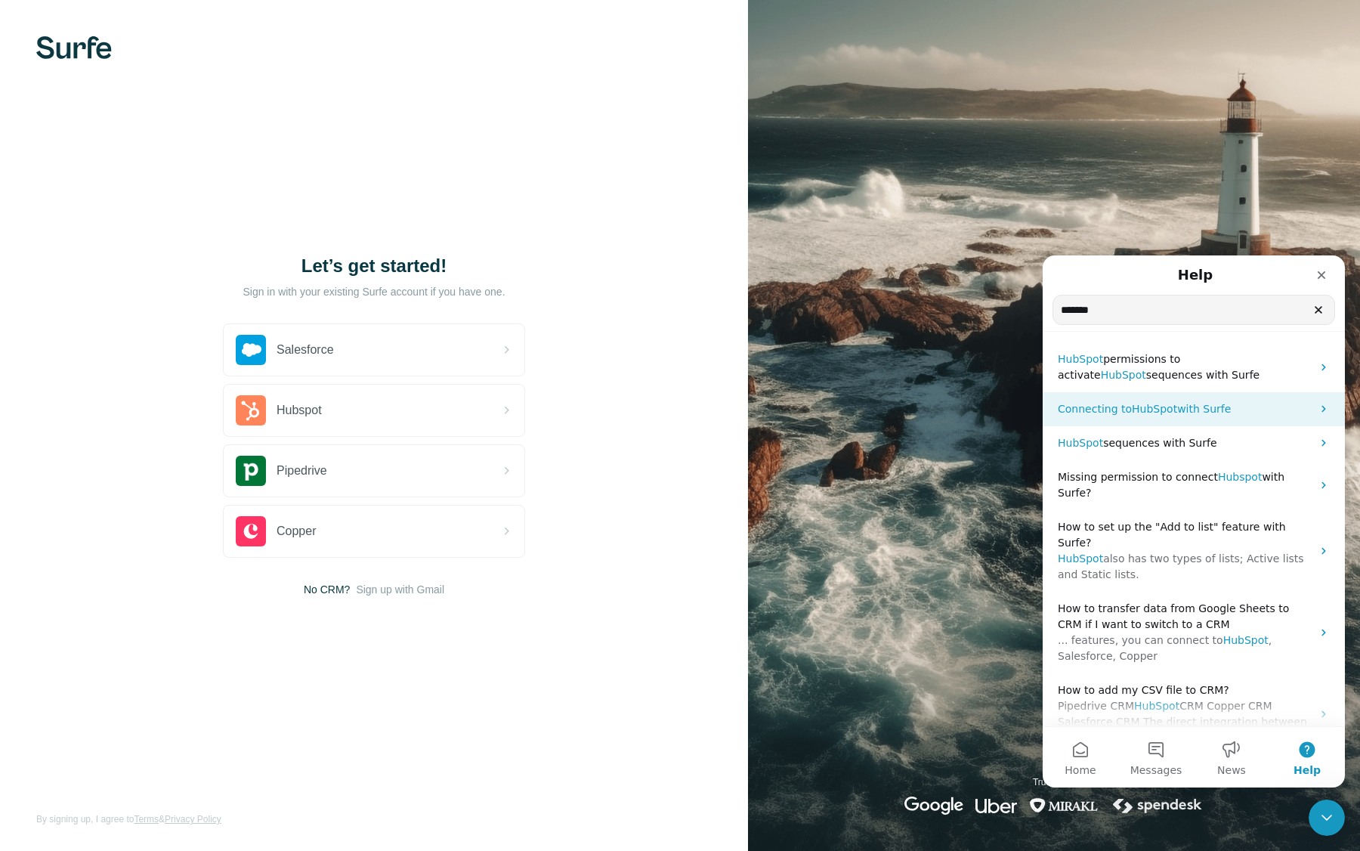
type input "*******"
click at [1260, 407] on p "Connecting to HubSpot with Surfe" at bounding box center [1185, 409] width 254 height 16
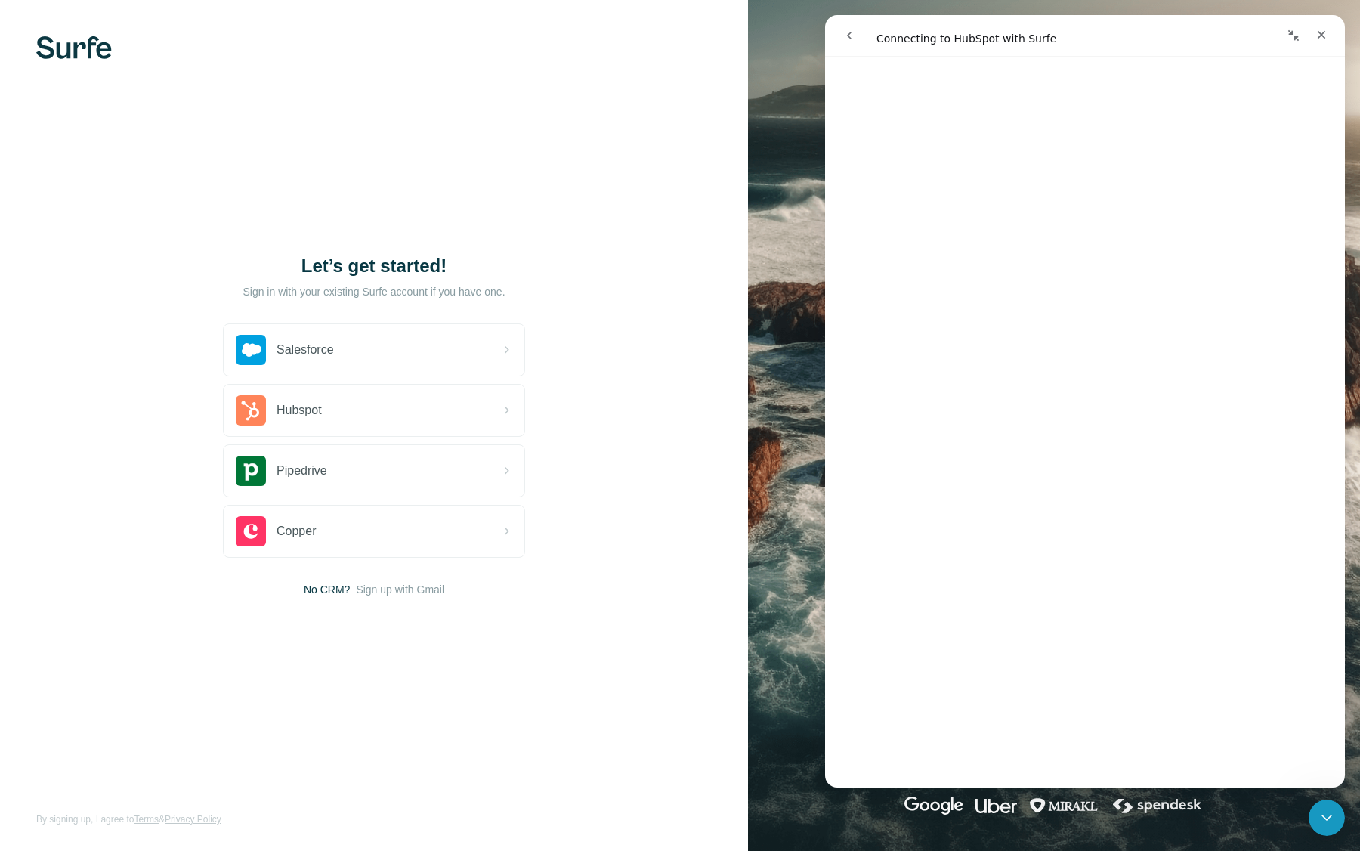
scroll to position [620, 0]
click at [1050, 721] on span "😞" at bounding box center [1046, 724] width 29 height 40
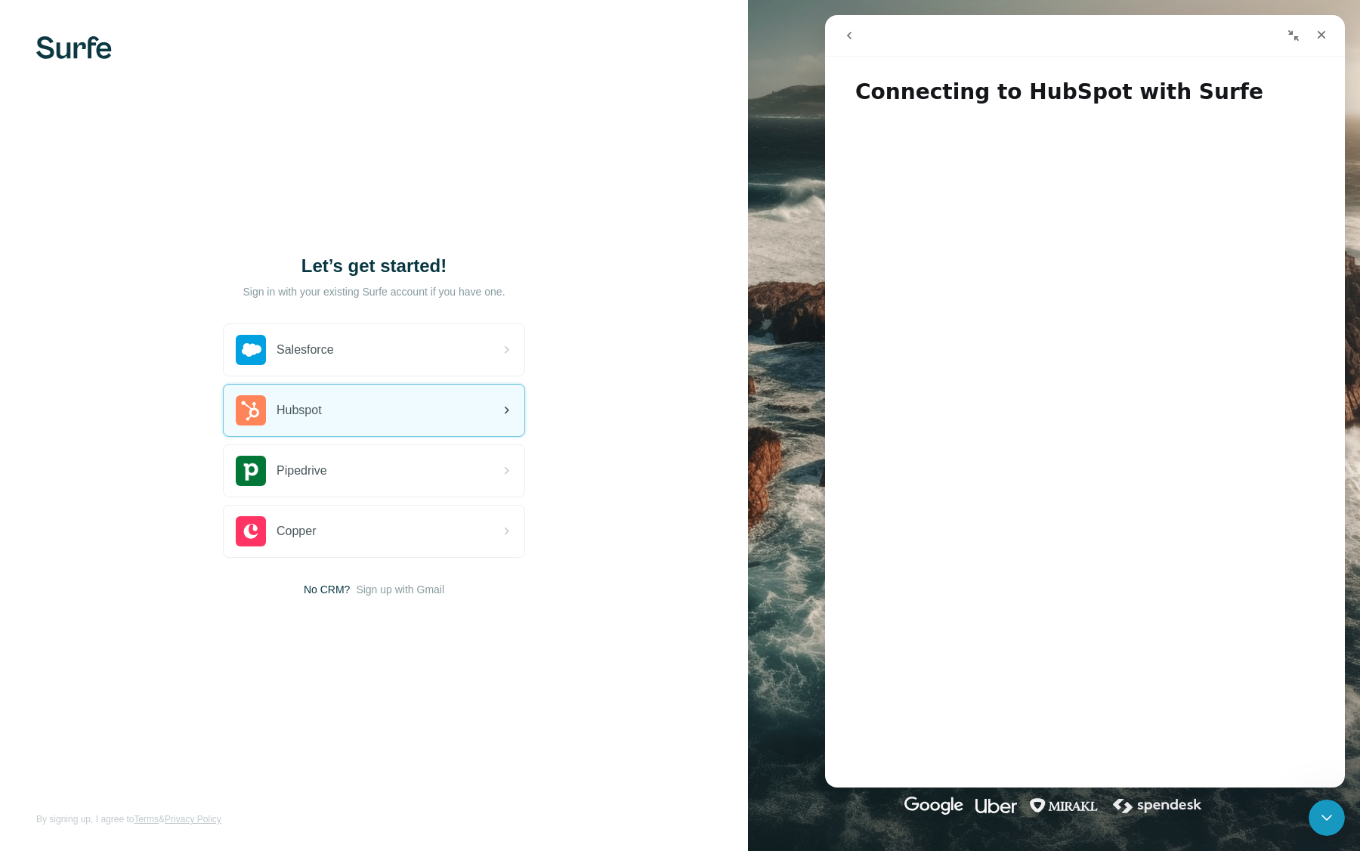
click at [422, 423] on div "Hubspot" at bounding box center [374, 410] width 301 height 51
